Goal: Transaction & Acquisition: Subscribe to service/newsletter

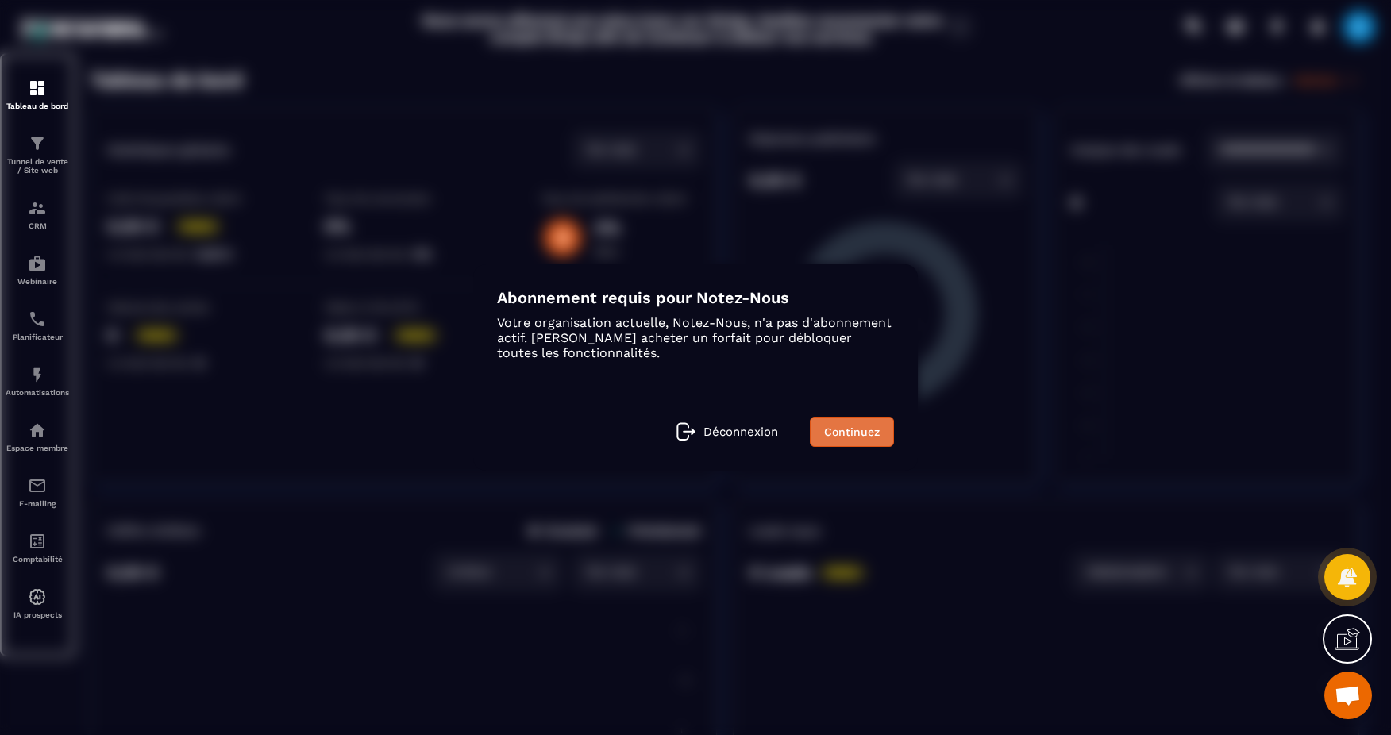
click at [847, 425] on link "Continuez" at bounding box center [852, 432] width 84 height 30
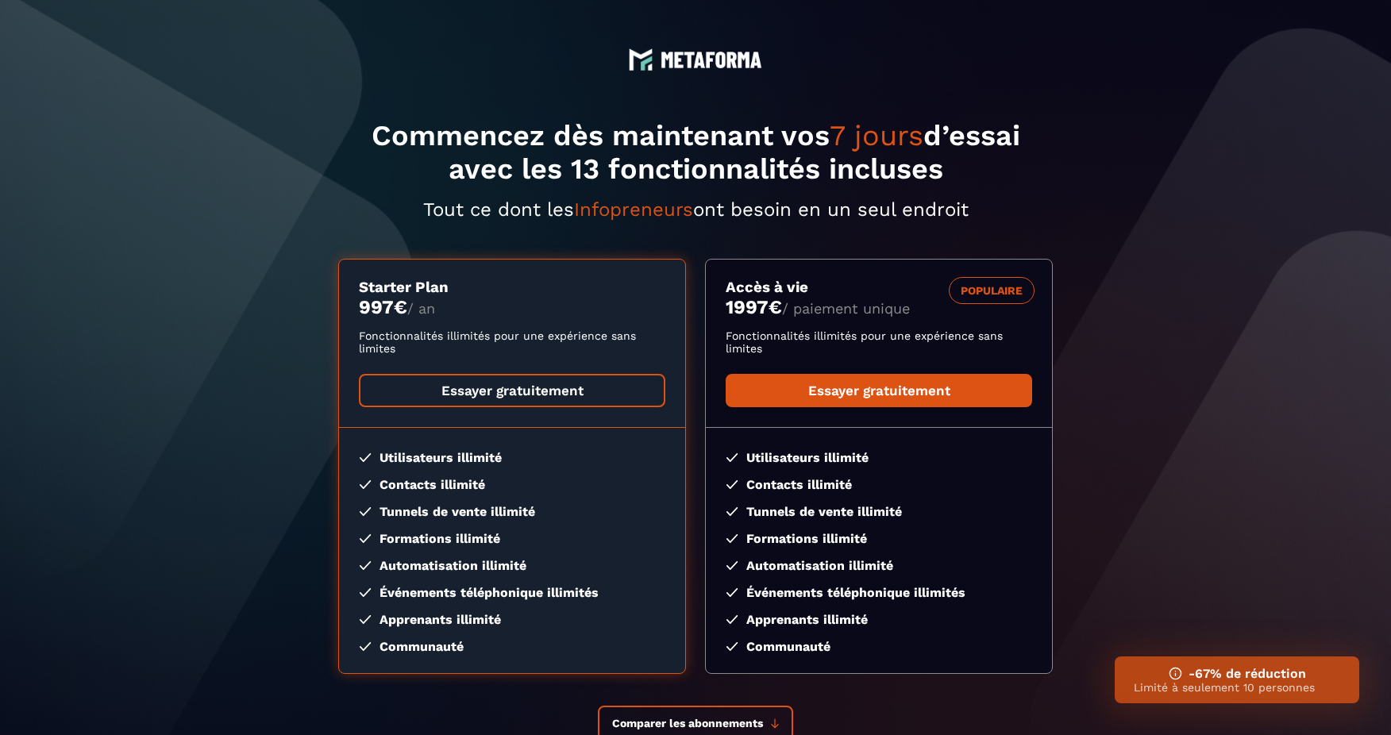
click at [613, 402] on link "Essayer gratuitement" at bounding box center [512, 390] width 306 height 33
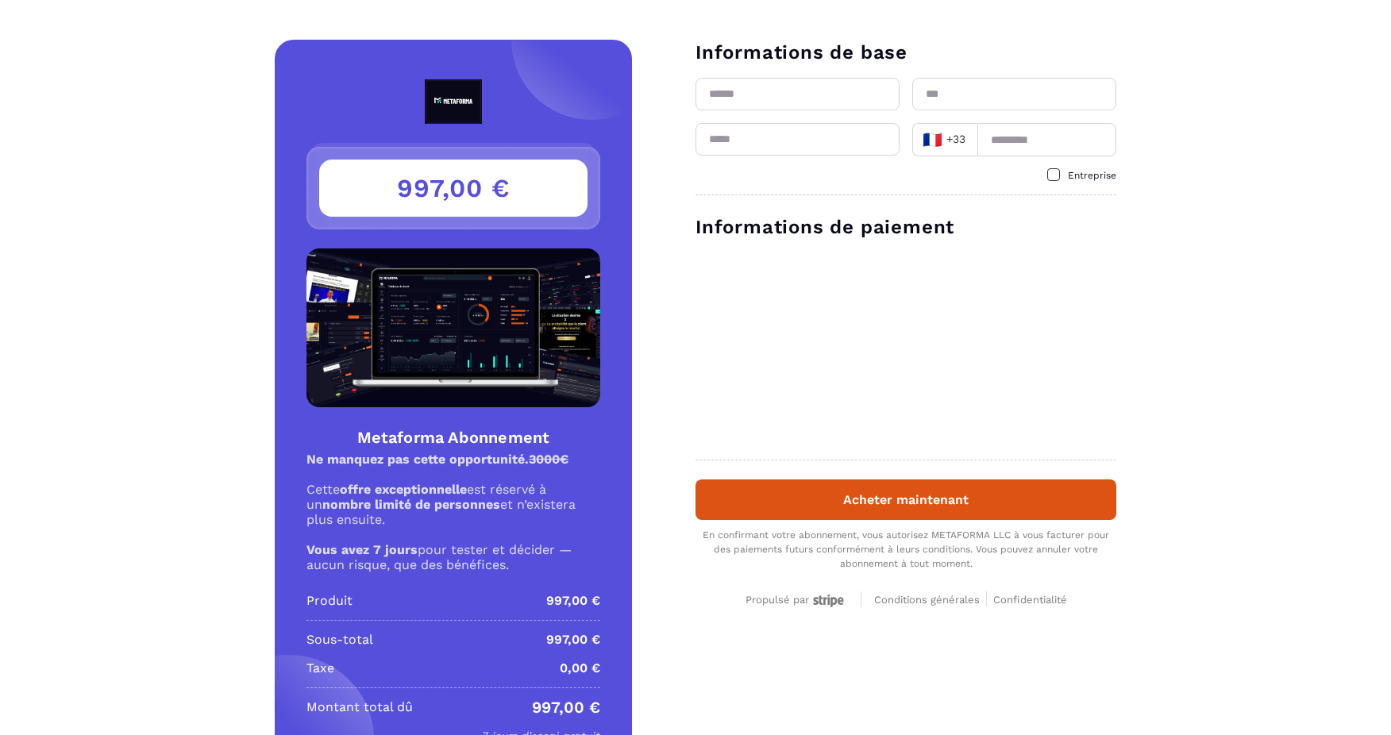
click at [790, 90] on input "text" at bounding box center [797, 94] width 204 height 33
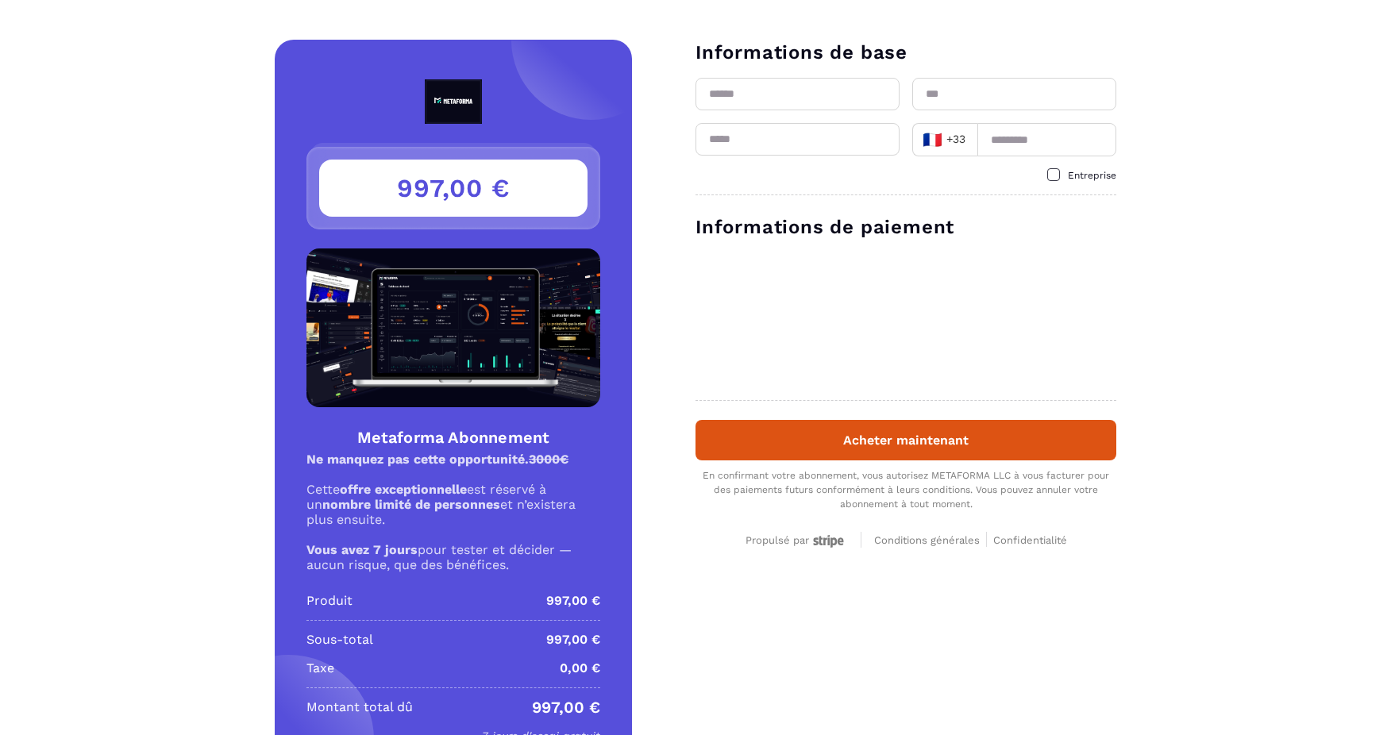
click at [1146, 156] on div "Détails Metaforma Abonnement Prix 997,00 € 997,00 € Metaforma Abonnement Ne man…" at bounding box center [695, 409] width 1391 height 738
